Goal: Navigation & Orientation: Find specific page/section

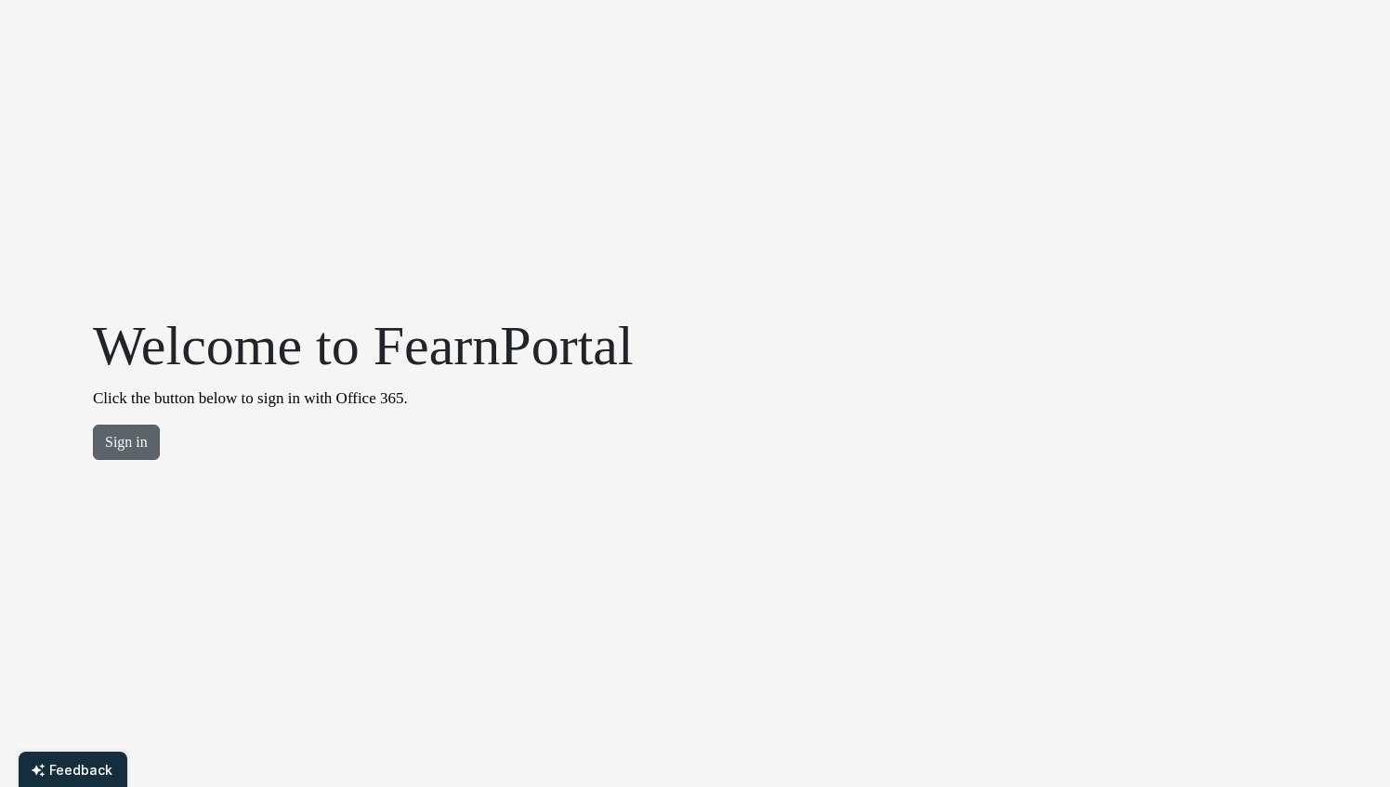
click at [112, 441] on button "Sign in" at bounding box center [126, 442] width 67 height 35
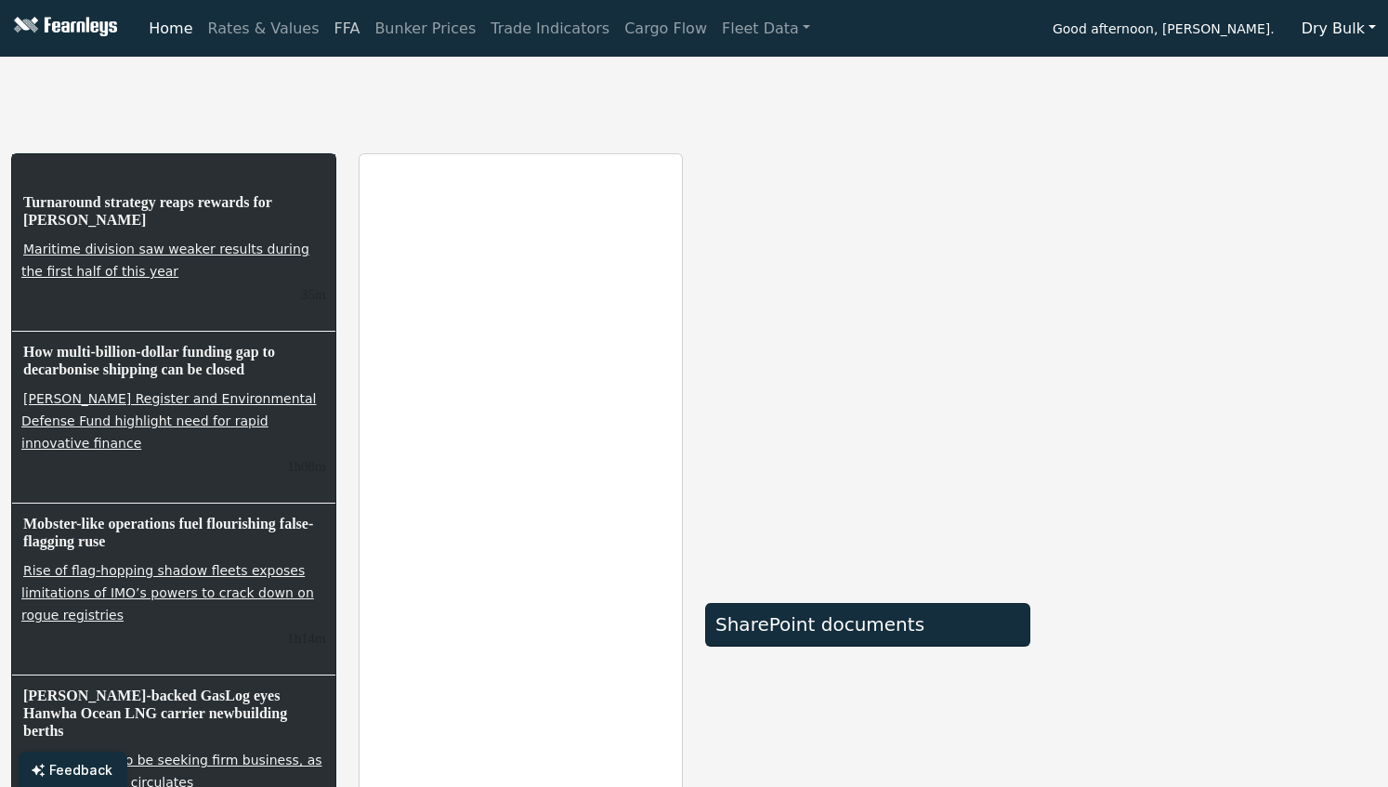
click at [329, 22] on link "FFA" at bounding box center [347, 28] width 41 height 37
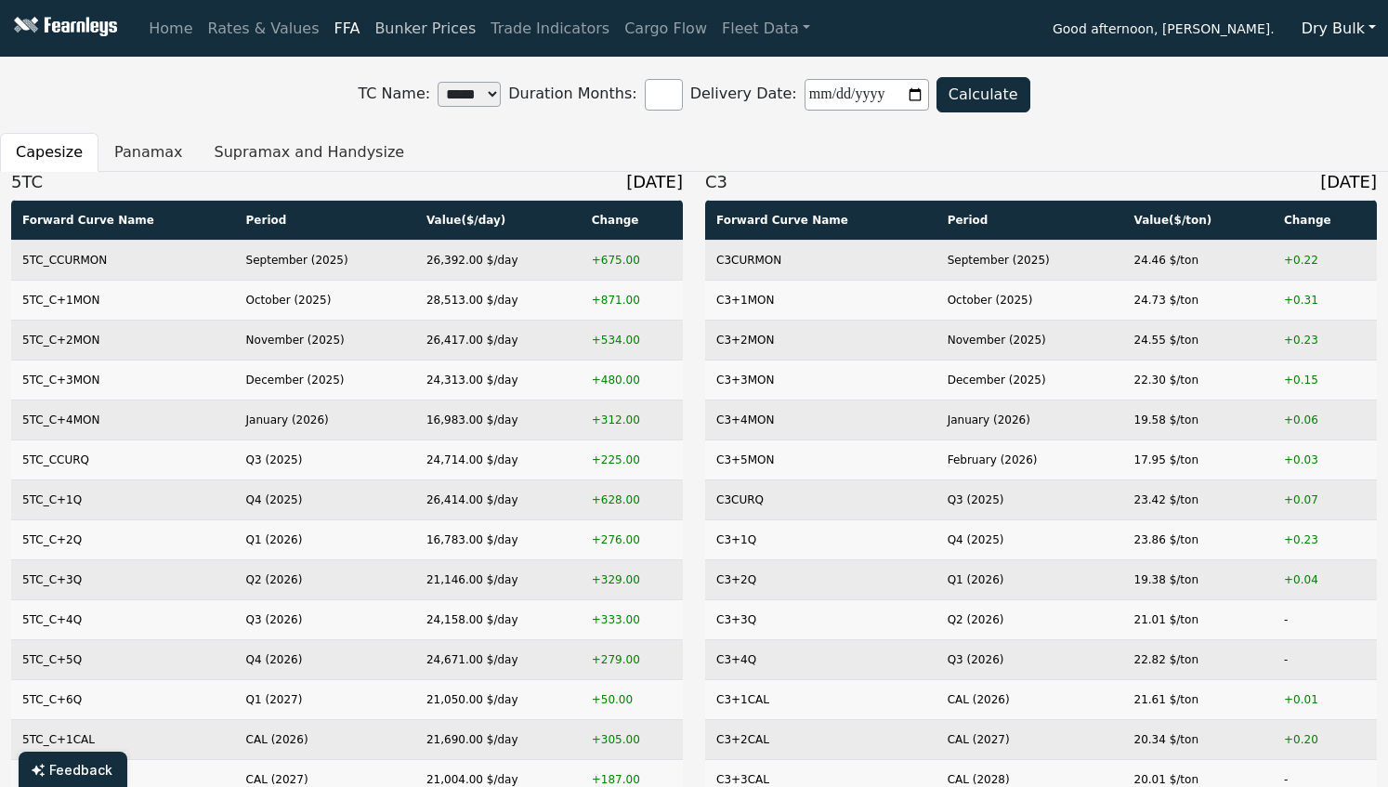
click at [392, 20] on link "Bunker Prices" at bounding box center [425, 28] width 116 height 37
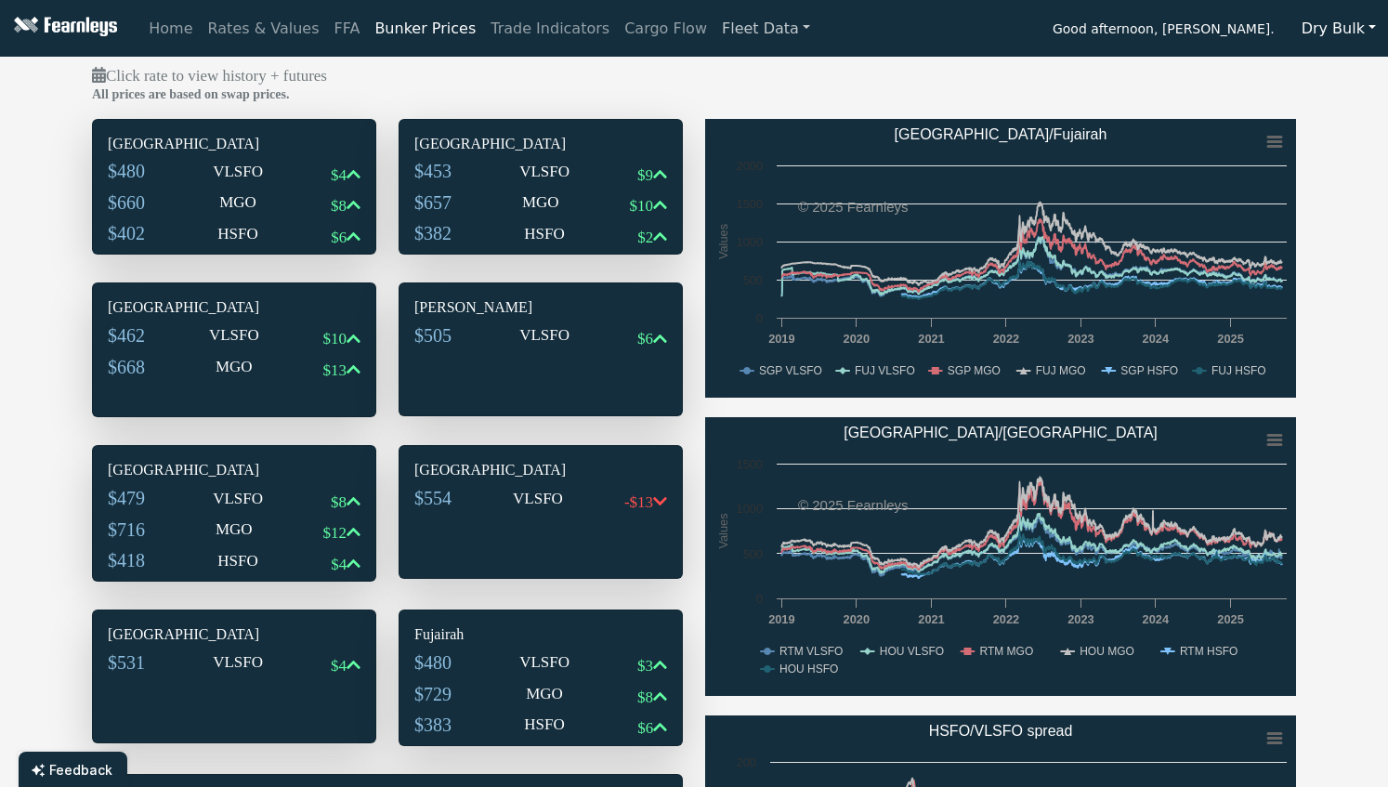
click at [721, 31] on link "Fleet Data" at bounding box center [766, 28] width 103 height 37
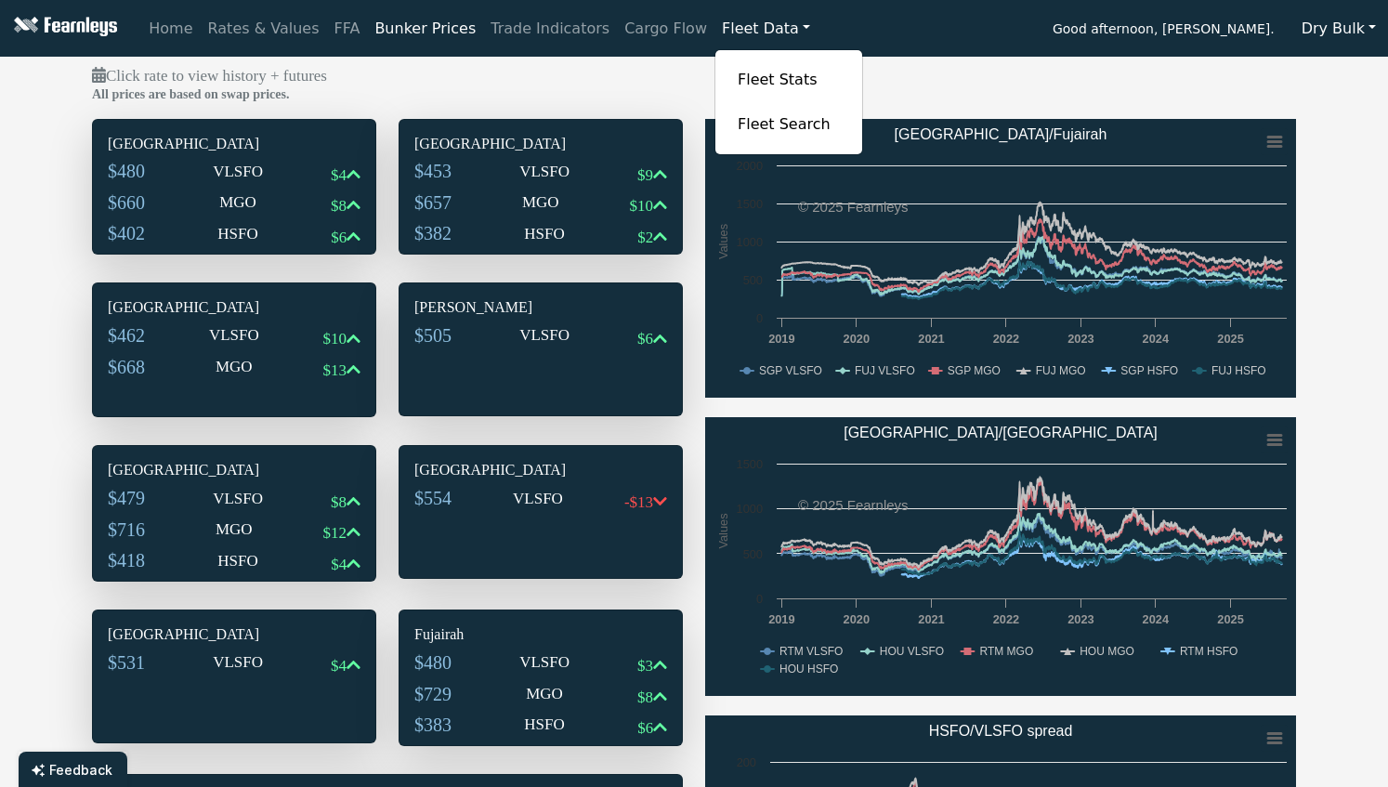
click at [715, 28] on link "Fleet Data" at bounding box center [766, 28] width 103 height 37
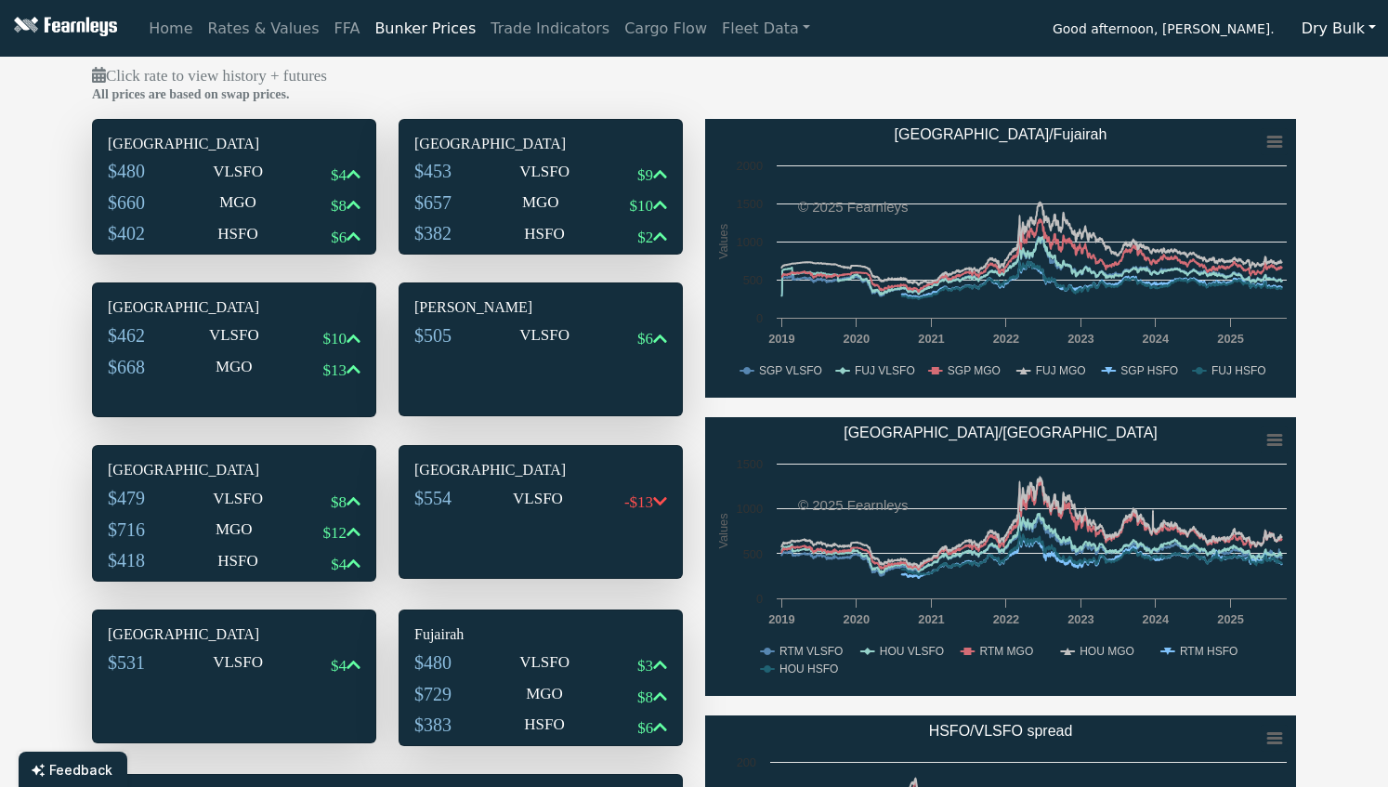
drag, startPoint x: 261, startPoint y: 738, endPoint x: 1053, endPoint y: 667, distance: 794.8
click at [261, 738] on div at bounding box center [234, 727] width 253 height 30
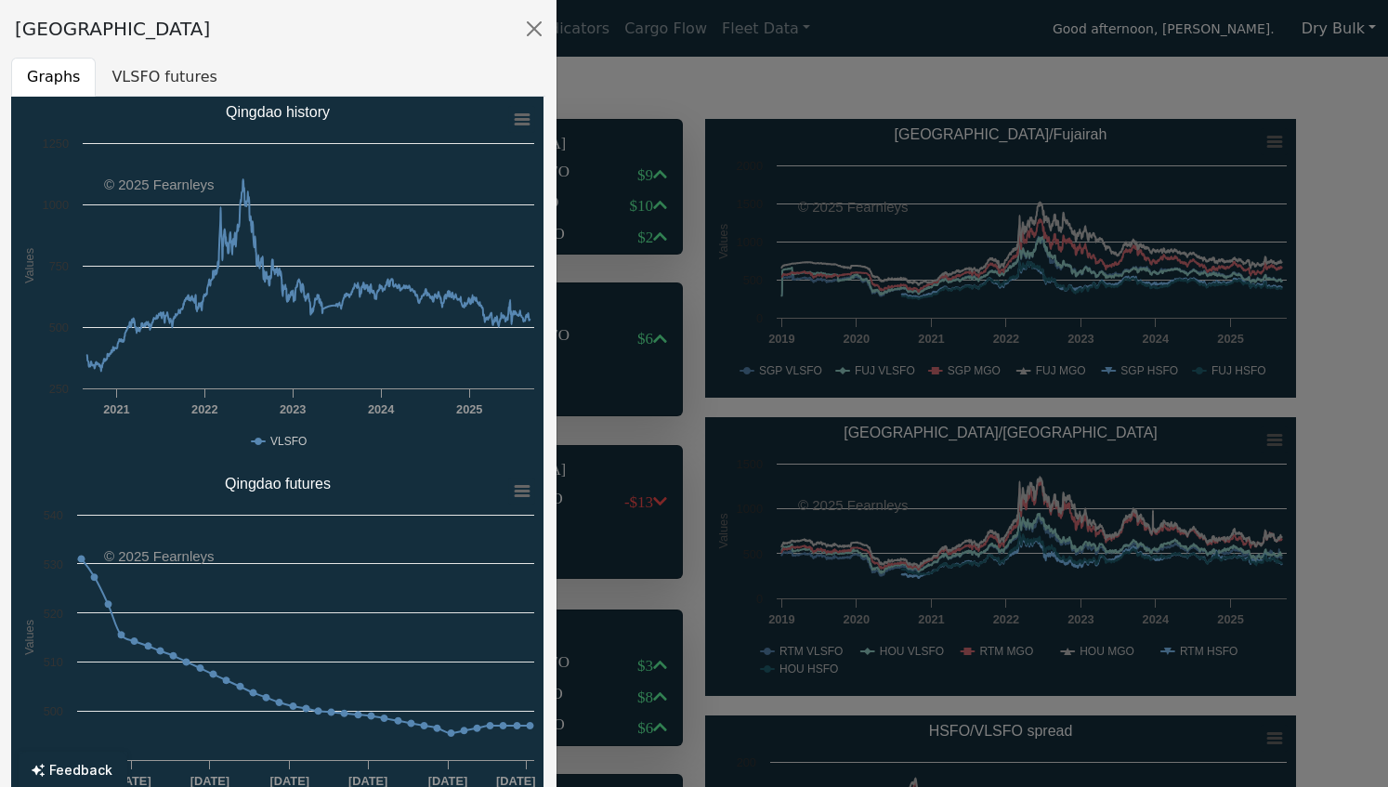
click at [1141, 63] on div at bounding box center [694, 393] width 1388 height 787
